Goal: Task Accomplishment & Management: Use online tool/utility

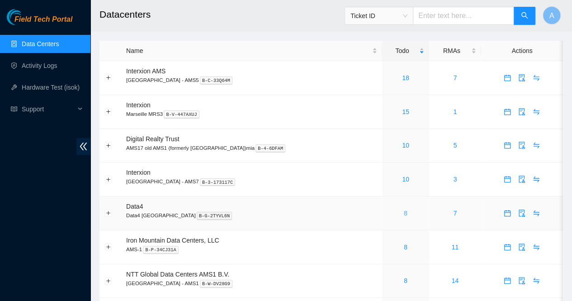
click at [404, 213] on link "8" at bounding box center [406, 212] width 4 height 7
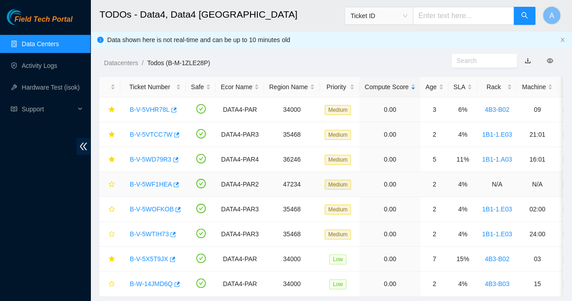
click at [143, 182] on link "B-V-5WF1HEA" at bounding box center [151, 183] width 42 height 7
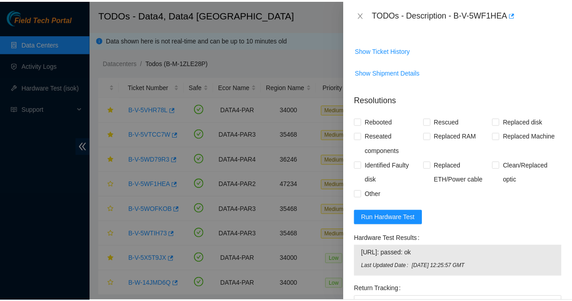
scroll to position [461, 0]
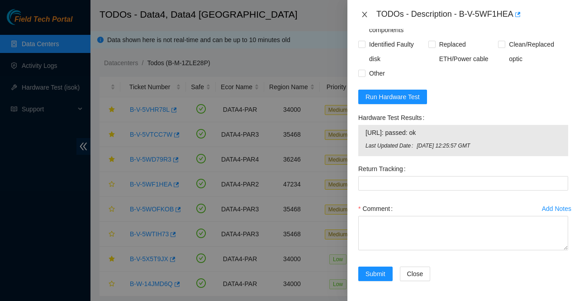
click at [363, 14] on icon "close" at bounding box center [364, 14] width 7 height 7
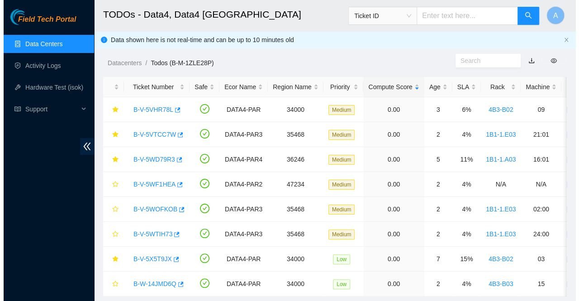
scroll to position [261, 0]
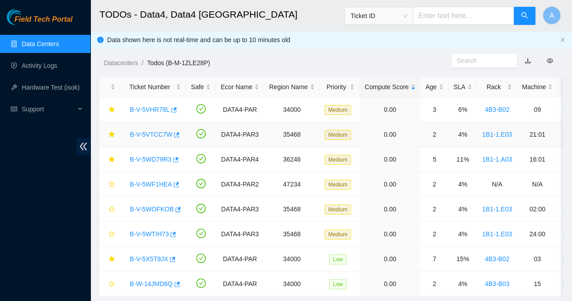
click at [147, 131] on link "B-V-5VTCC7W" at bounding box center [151, 134] width 43 height 7
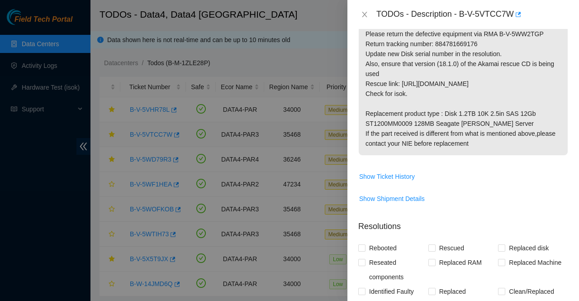
scroll to position [457, 0]
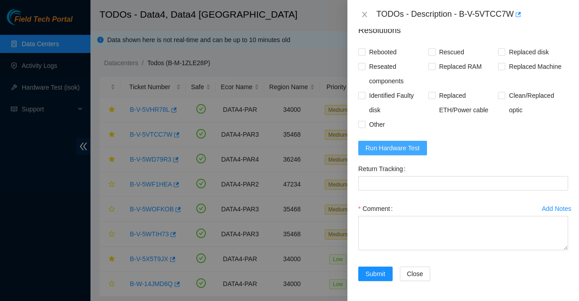
click at [401, 152] on button "Run Hardware Test" at bounding box center [392, 148] width 69 height 14
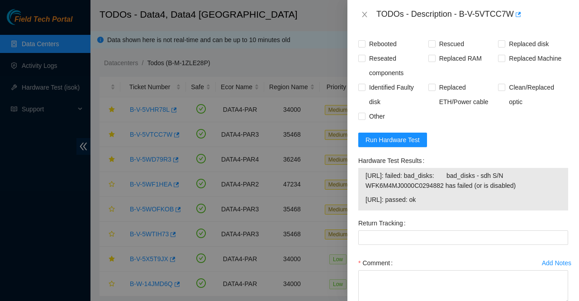
scroll to position [519, 0]
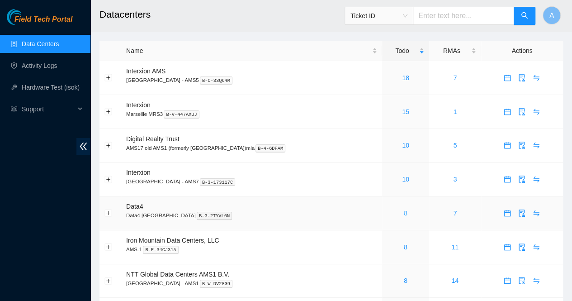
click at [404, 213] on link "8" at bounding box center [406, 212] width 4 height 7
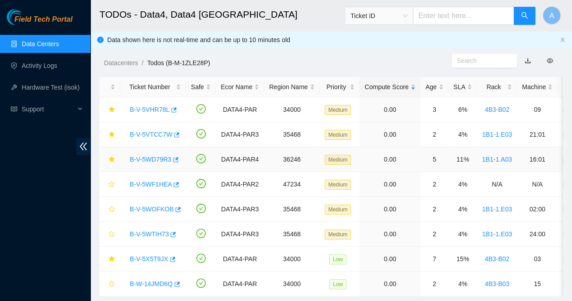
click at [146, 161] on link "B-V-5WD79R3" at bounding box center [151, 159] width 42 height 7
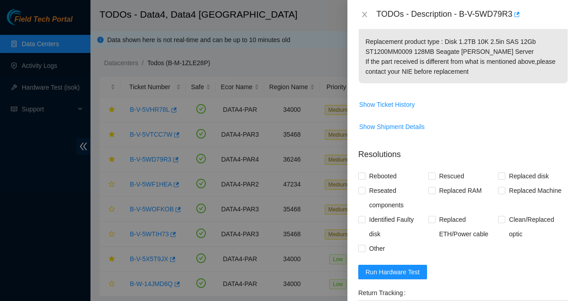
scroll to position [457, 0]
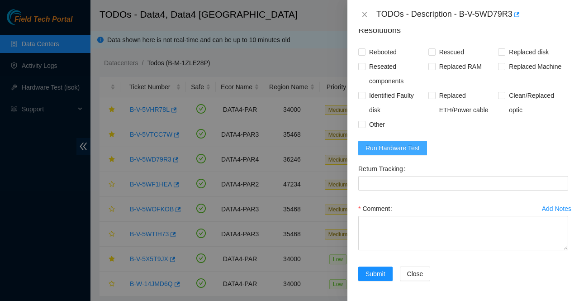
click at [394, 148] on span "Run Hardware Test" at bounding box center [392, 148] width 54 height 10
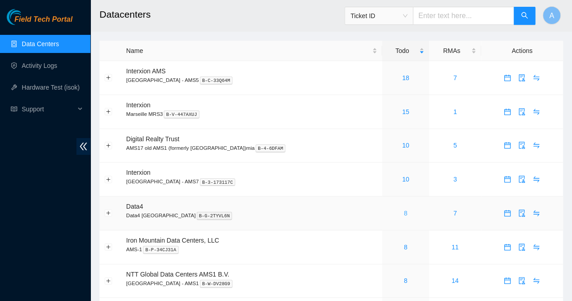
click at [404, 212] on link "8" at bounding box center [406, 212] width 4 height 7
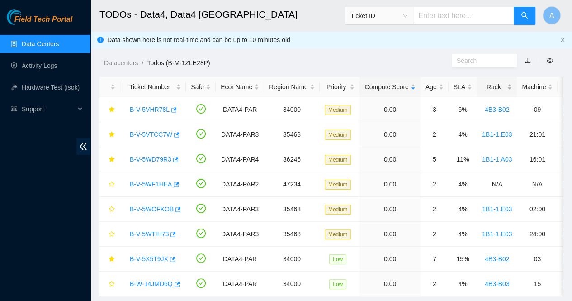
click at [504, 89] on div "Rack" at bounding box center [497, 87] width 30 height 10
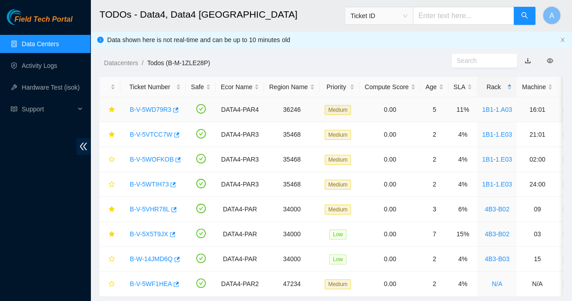
click at [146, 106] on link "B-V-5WD79R3" at bounding box center [151, 109] width 42 height 7
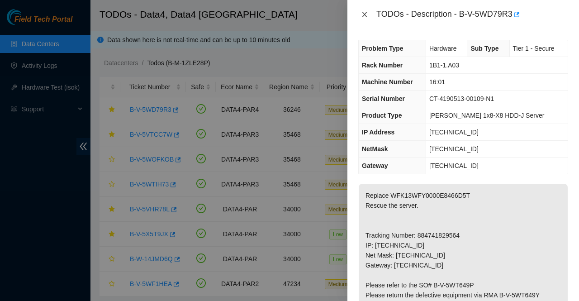
click at [364, 16] on icon "close" at bounding box center [364, 14] width 5 height 5
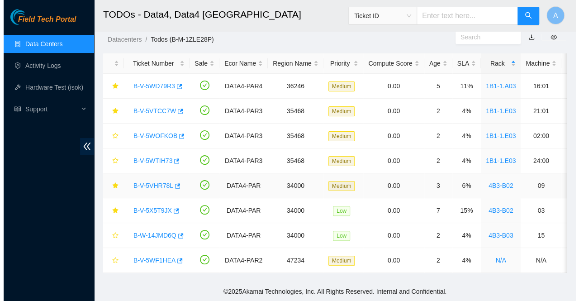
scroll to position [28, 0]
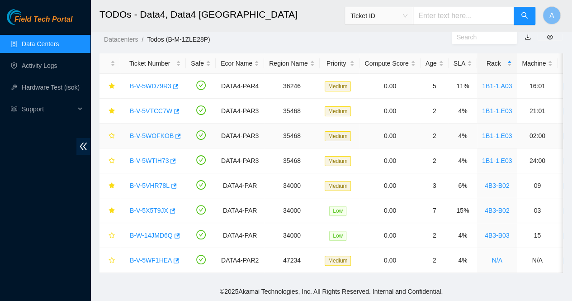
click at [137, 132] on link "B-V-5WOFKOB" at bounding box center [152, 135] width 44 height 7
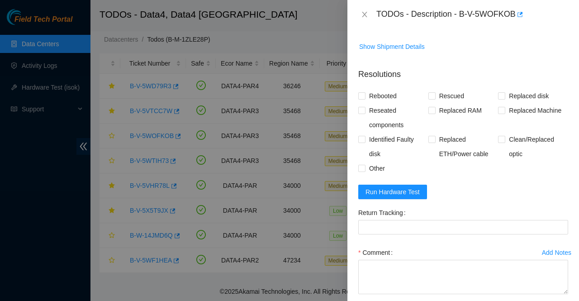
scroll to position [666, 0]
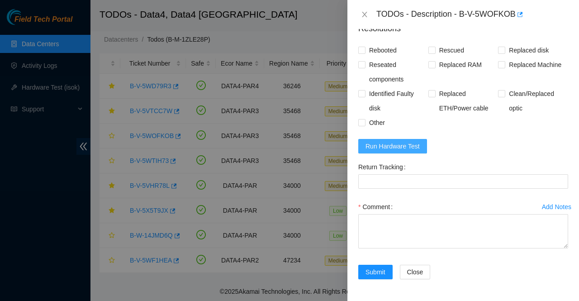
click at [403, 145] on span "Run Hardware Test" at bounding box center [392, 146] width 54 height 10
